Goal: Check status: Check status

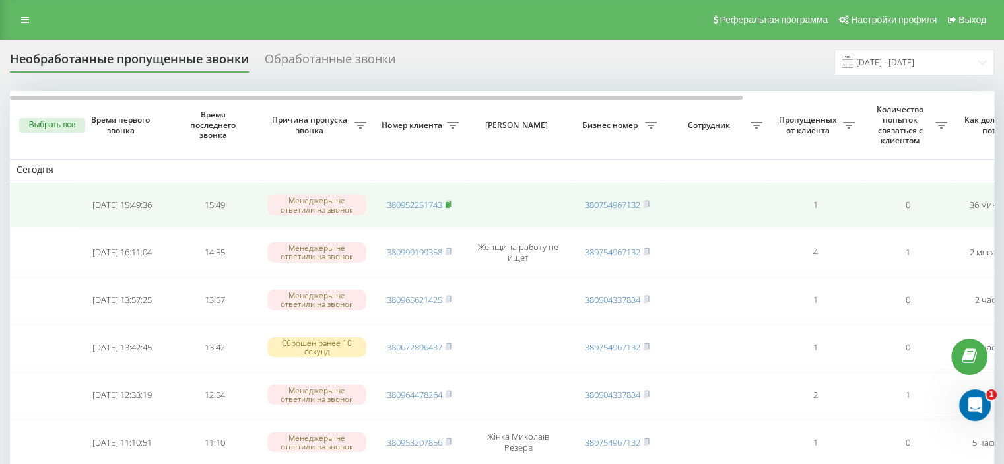
click at [451, 199] on span at bounding box center [449, 205] width 6 height 12
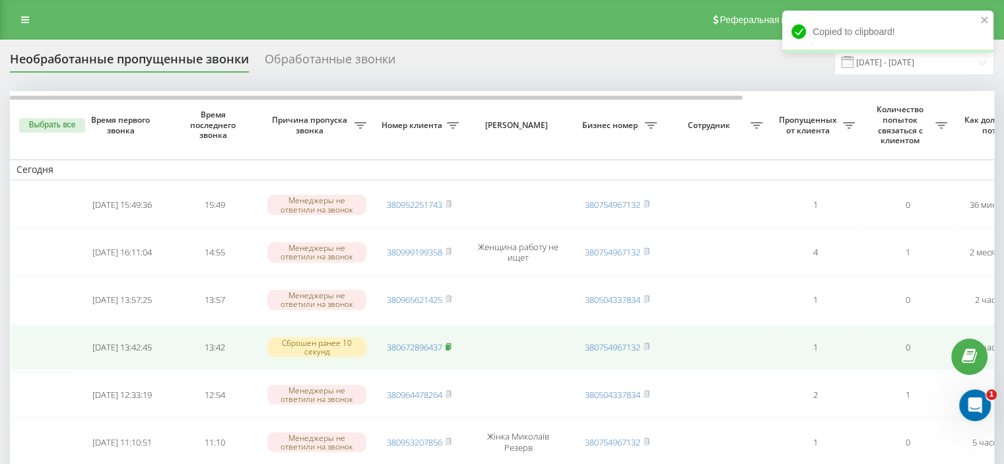
click at [452, 343] on icon at bounding box center [449, 347] width 6 height 8
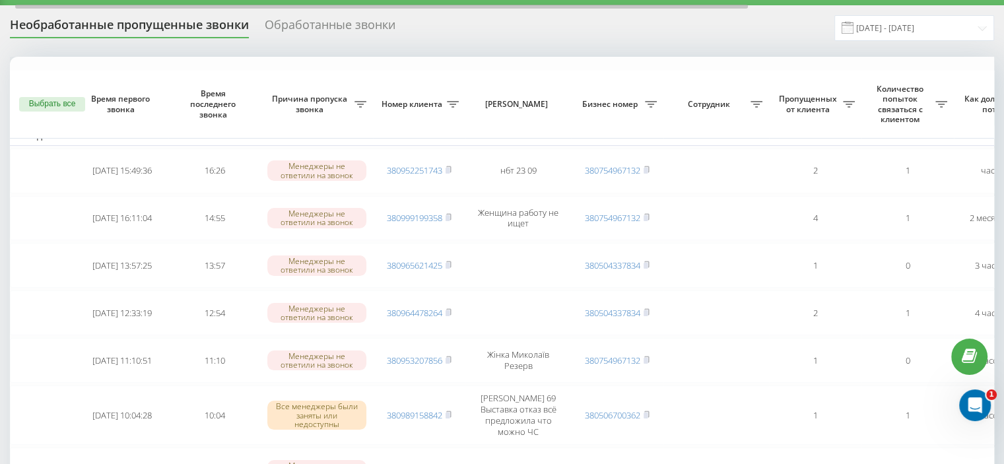
scroll to position [132, 0]
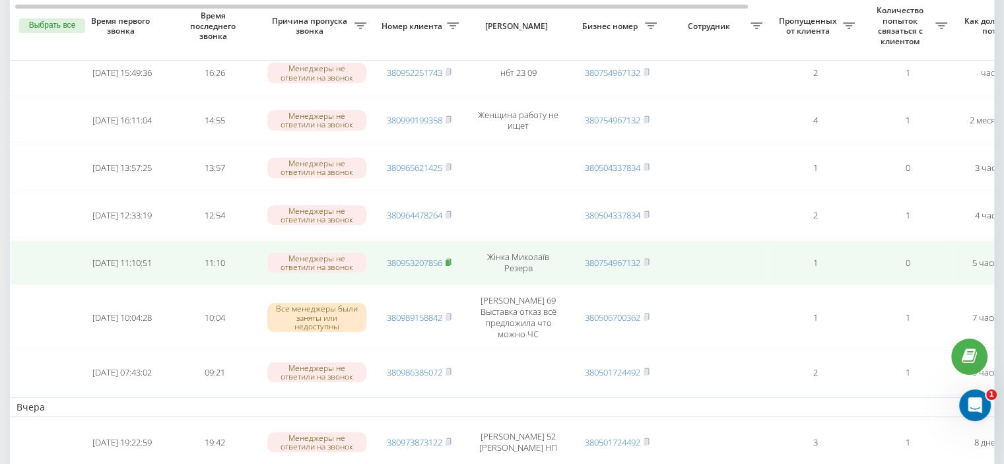
click at [451, 259] on icon at bounding box center [448, 262] width 5 height 6
